Goal: Transaction & Acquisition: Purchase product/service

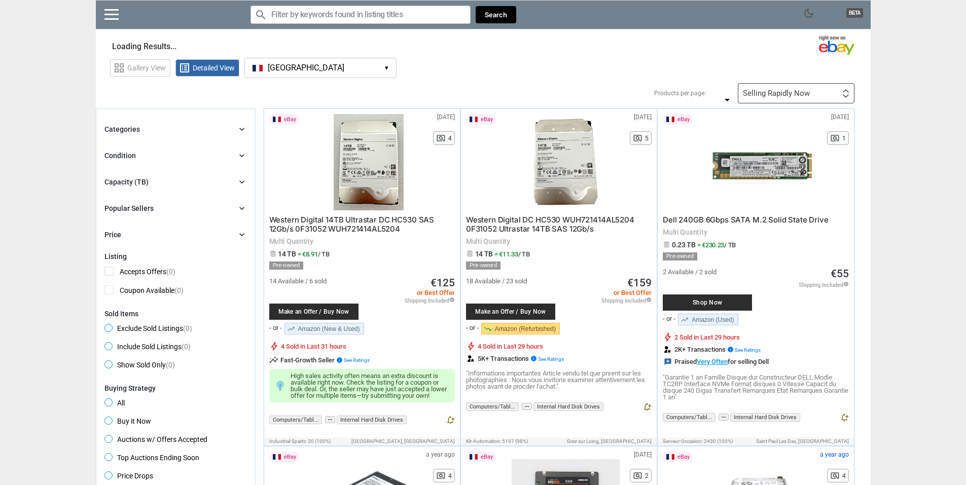
click at [135, 174] on div "Categories chevron_right search Select All shown | Clear All shown Show More Co…" at bounding box center [175, 182] width 142 height 118
click at [136, 182] on div "Capacity (TB)" at bounding box center [126, 182] width 44 height 10
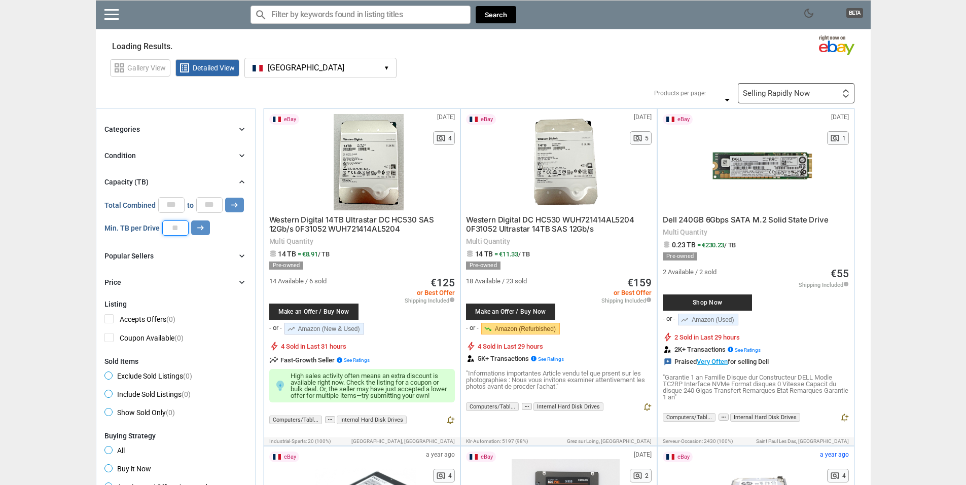
click at [173, 232] on input "number" at bounding box center [175, 228] width 26 height 15
type input "**"
click at [203, 226] on icon "arrow_right_alt" at bounding box center [201, 228] width 10 height 10
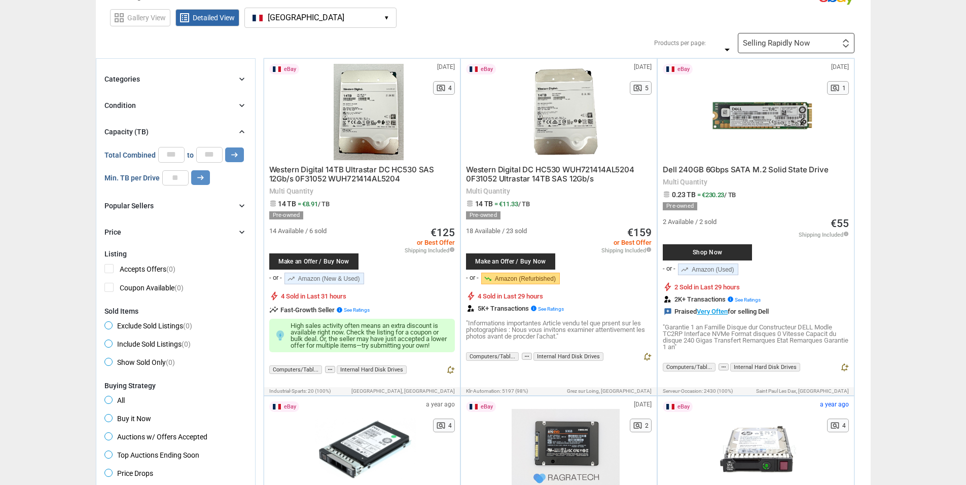
scroll to position [51, 0]
click at [200, 175] on icon "arrow_right_alt" at bounding box center [201, 177] width 10 height 10
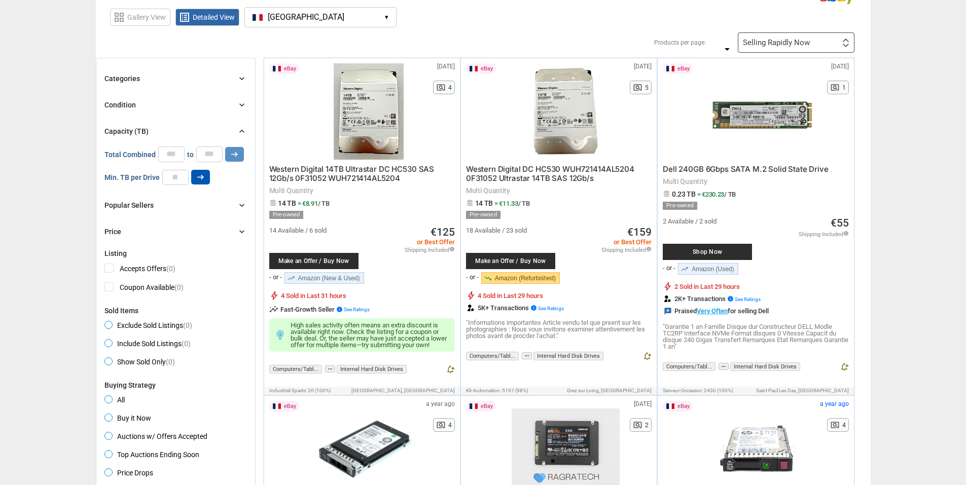
click at [200, 175] on icon "arrow_right_alt" at bounding box center [201, 177] width 10 height 10
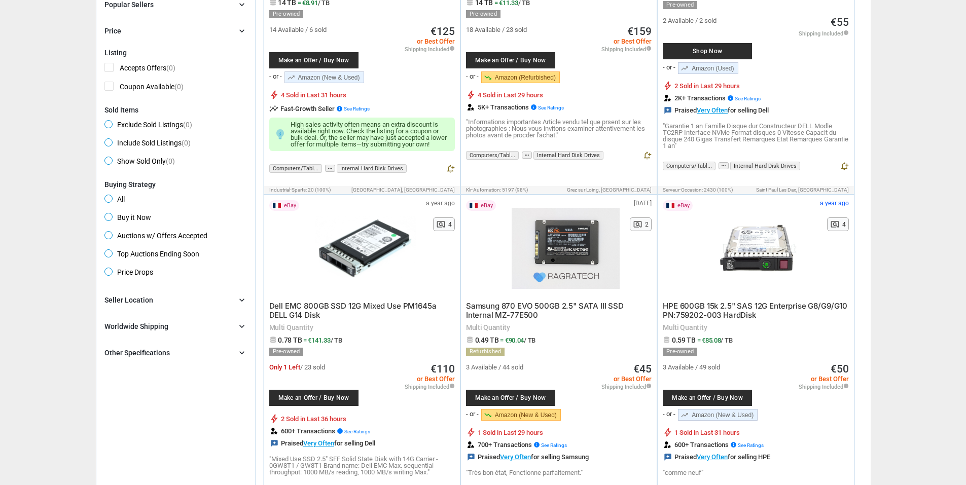
scroll to position [304, 0]
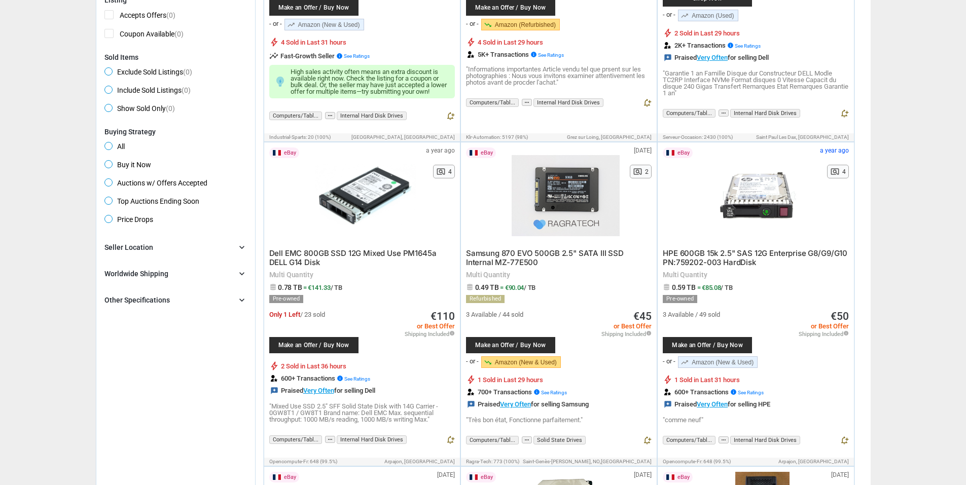
click at [151, 304] on div "Other Specifications" at bounding box center [136, 300] width 65 height 10
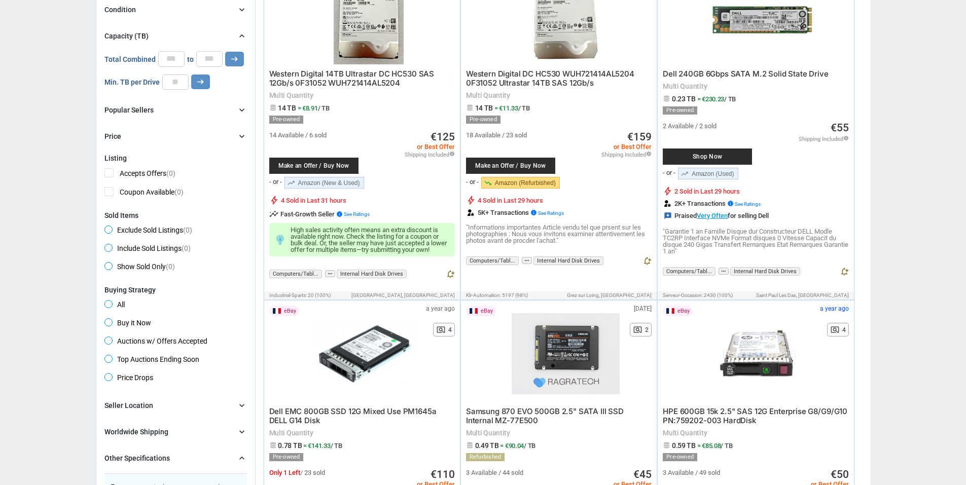
scroll to position [0, 0]
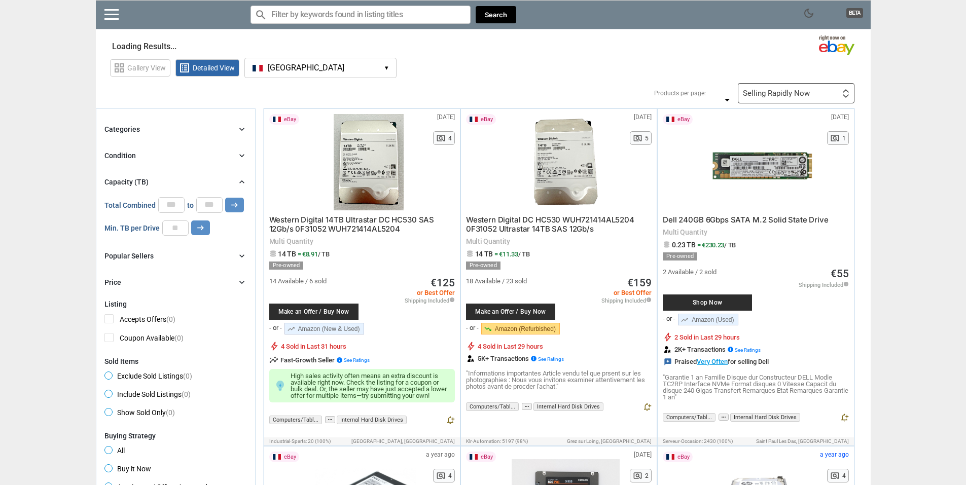
click at [138, 128] on div "Categories" at bounding box center [121, 129] width 35 height 10
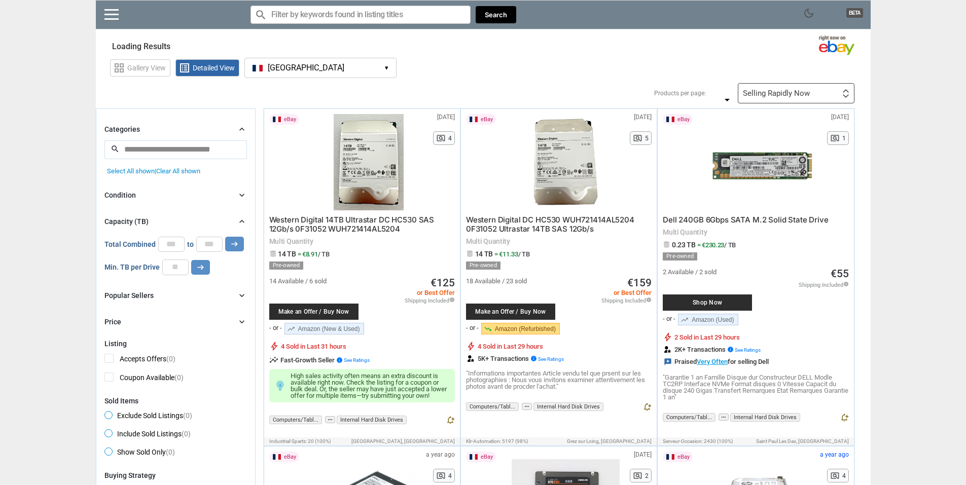
click at [136, 195] on div "Condition chevron_right" at bounding box center [175, 195] width 142 height 12
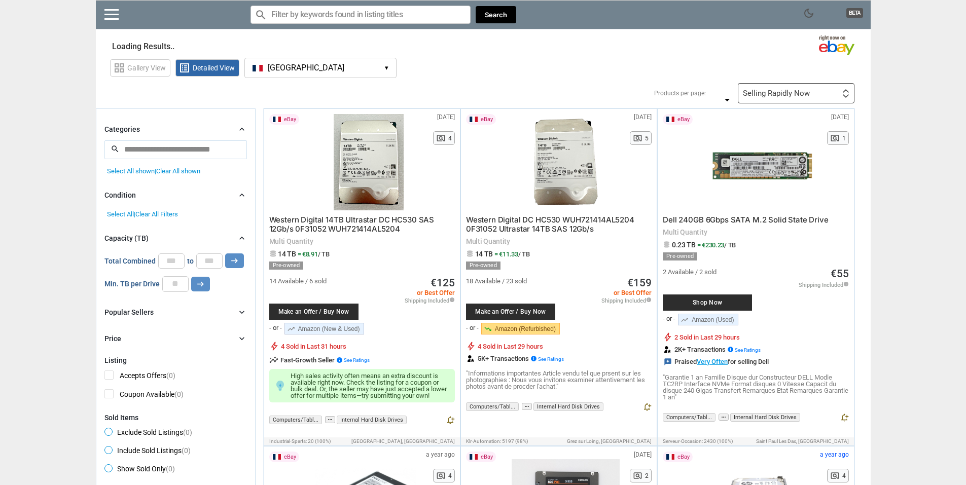
click at [128, 236] on div "Capacity (TB)" at bounding box center [126, 238] width 44 height 10
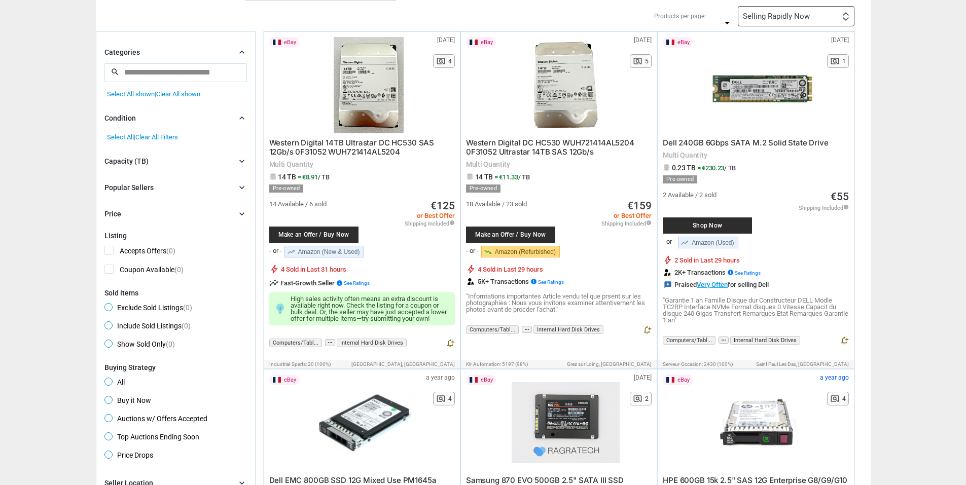
scroll to position [101, 0]
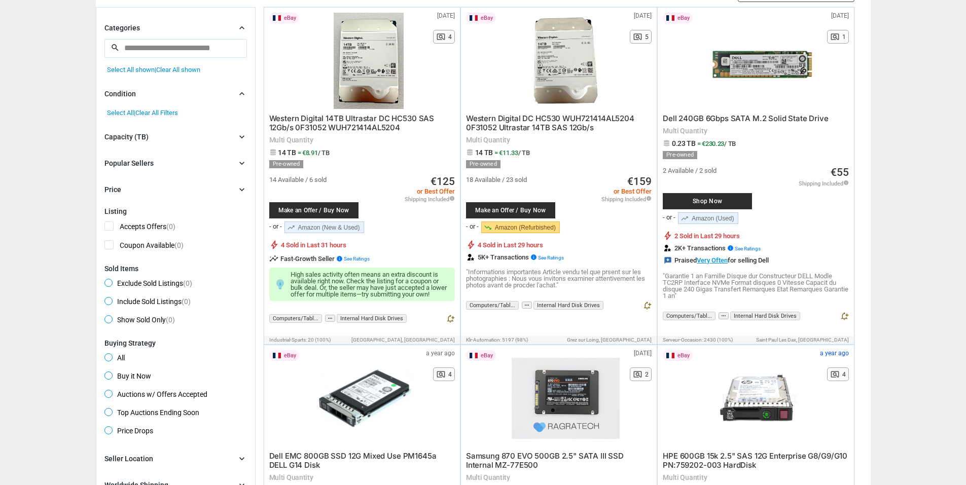
click at [338, 125] on span "Western Digital 14TB Ultrastar DC HC530 SAS 12Gb/s 0F31052 WUH721414AL5204" at bounding box center [351, 123] width 165 height 19
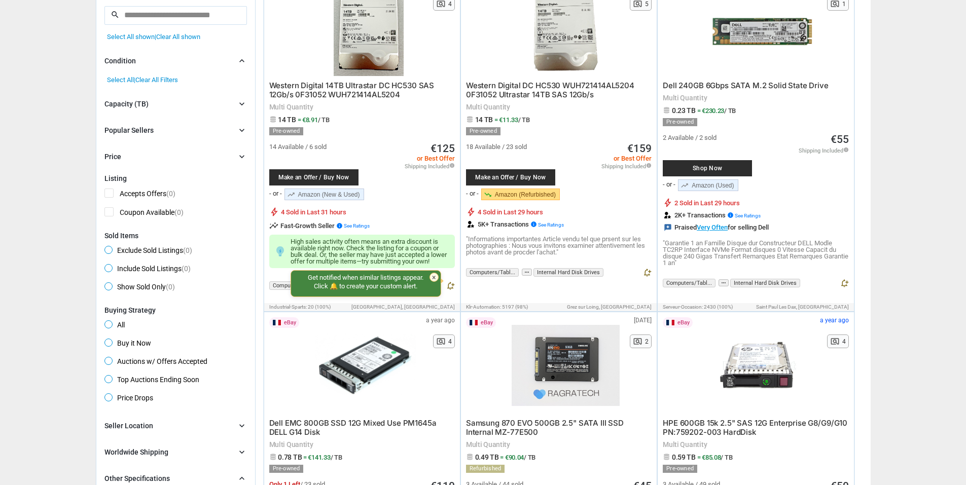
scroll to position [152, 0]
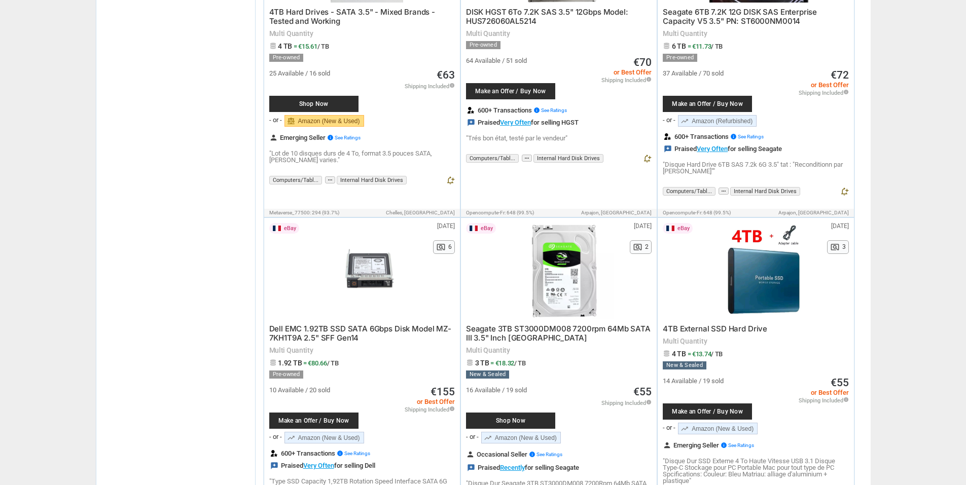
scroll to position [2536, 0]
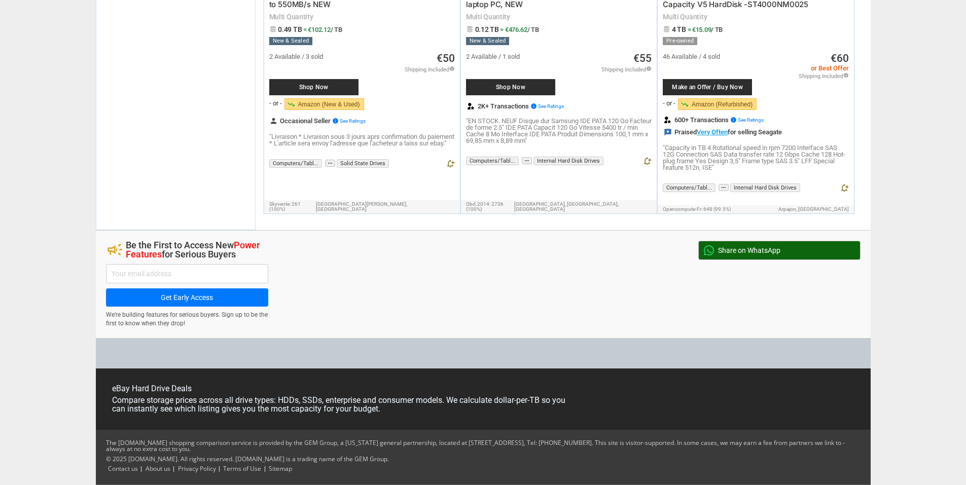
drag, startPoint x: 262, startPoint y: 257, endPoint x: 216, endPoint y: 425, distance: 175.1
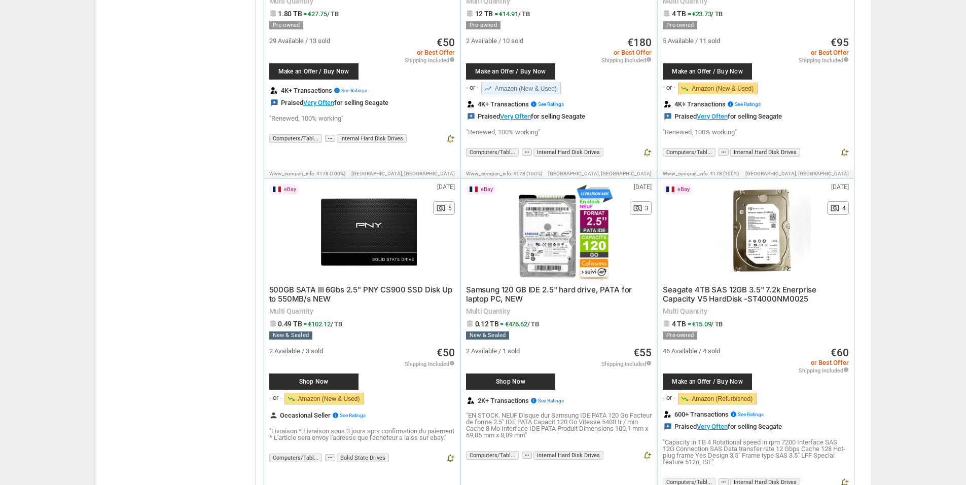
drag, startPoint x: 232, startPoint y: 348, endPoint x: 250, endPoint y: 235, distance: 114.6
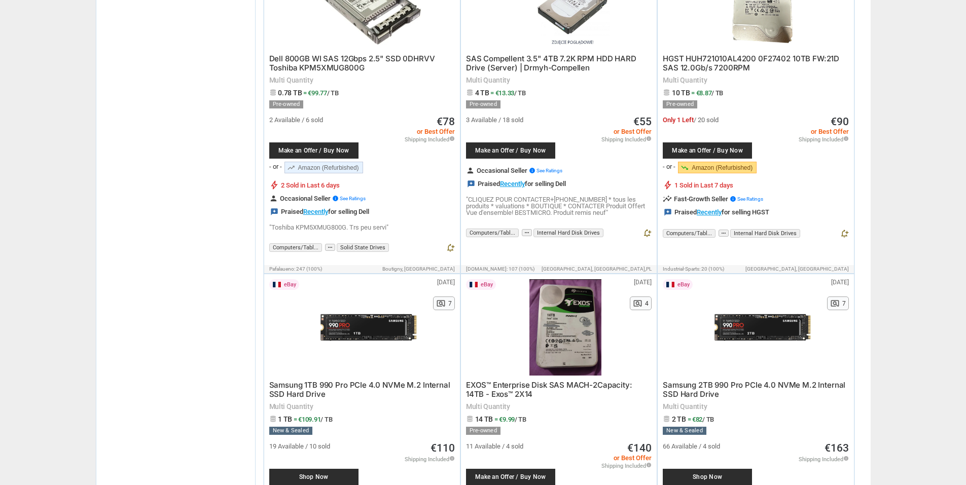
drag, startPoint x: 227, startPoint y: 349, endPoint x: 257, endPoint y: 146, distance: 205.0
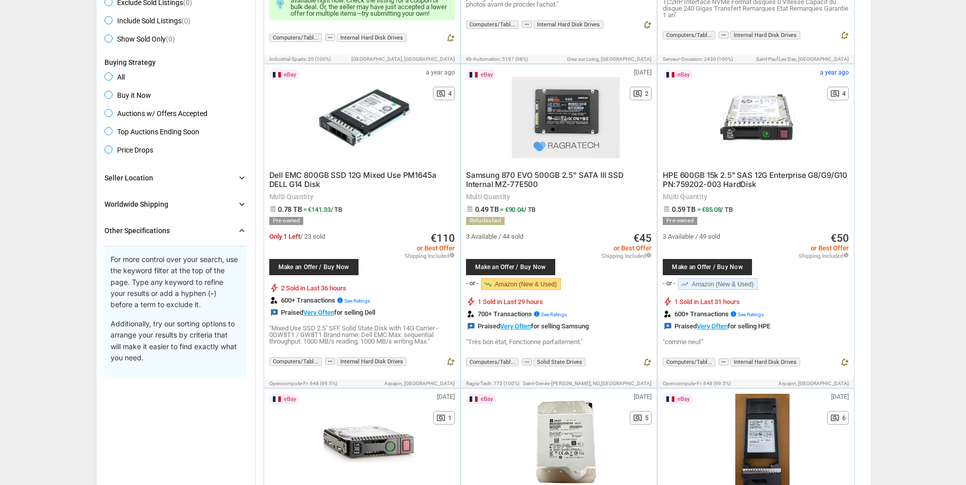
drag, startPoint x: 266, startPoint y: 152, endPoint x: 248, endPoint y: 166, distance: 22.3
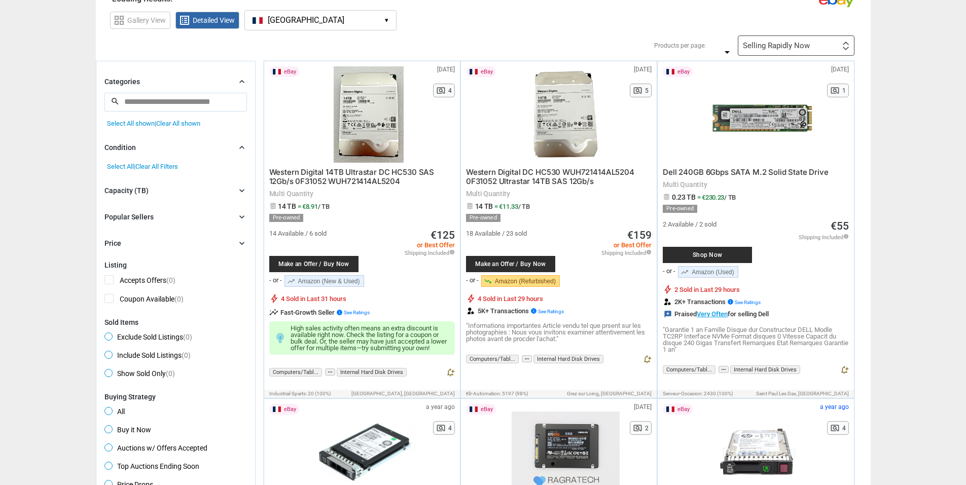
scroll to position [0, 0]
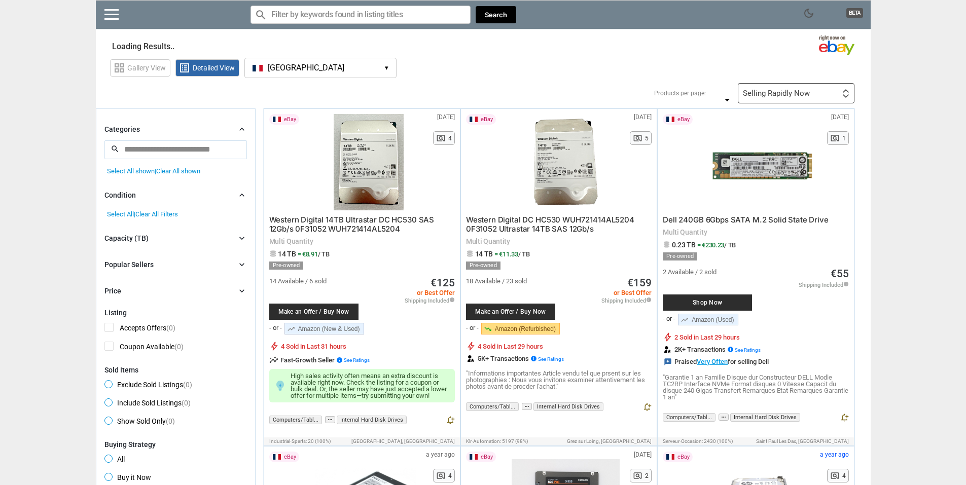
drag, startPoint x: 245, startPoint y: 174, endPoint x: 258, endPoint y: 95, distance: 80.2
click at [314, 312] on span "Make an Offer / Buy Now" at bounding box center [313, 312] width 79 height 6
